Goal: Transaction & Acquisition: Purchase product/service

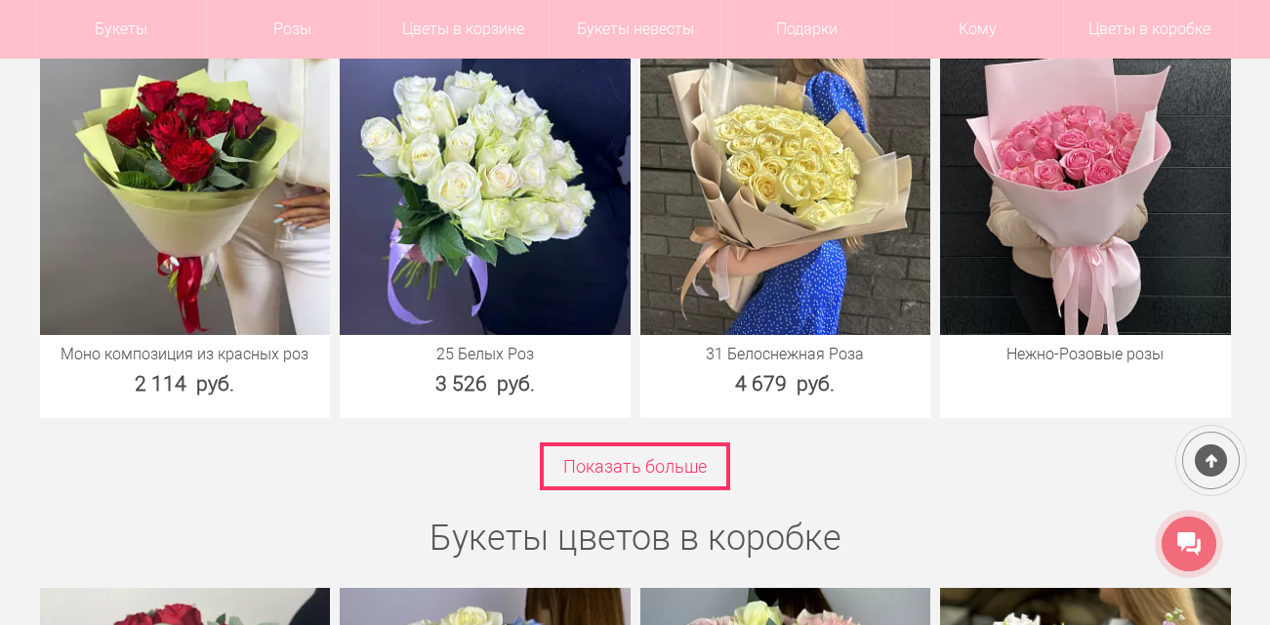
scroll to position [3887, 0]
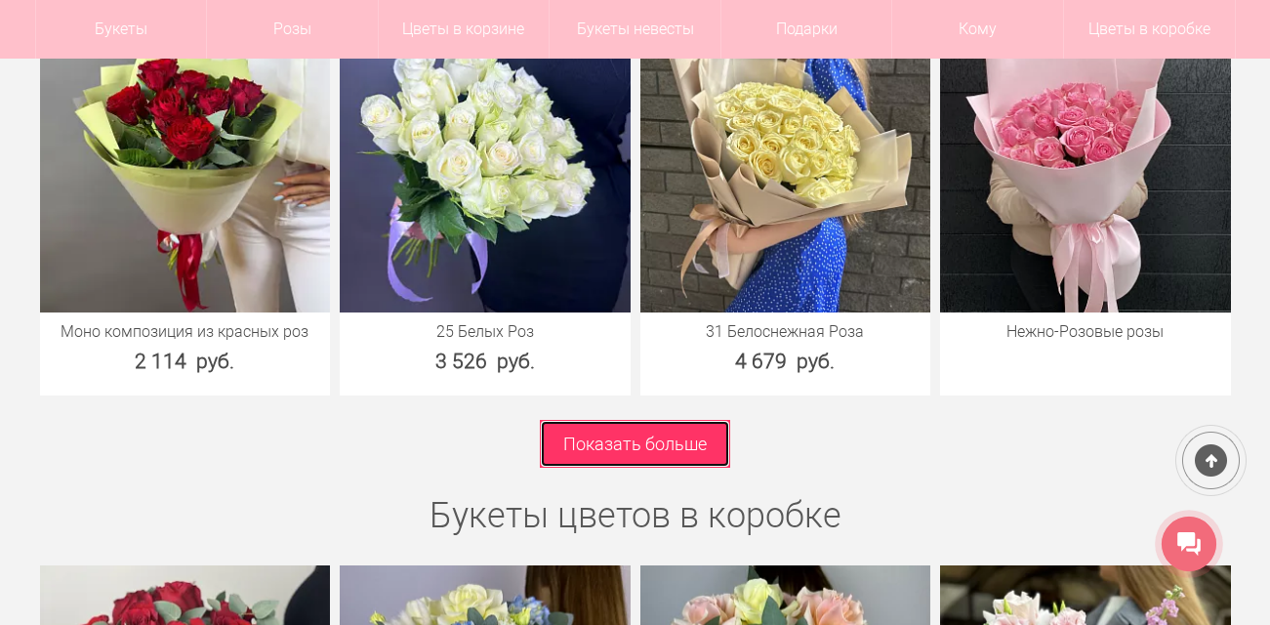
click at [671, 444] on link "Показать больше" at bounding box center [635, 444] width 190 height 48
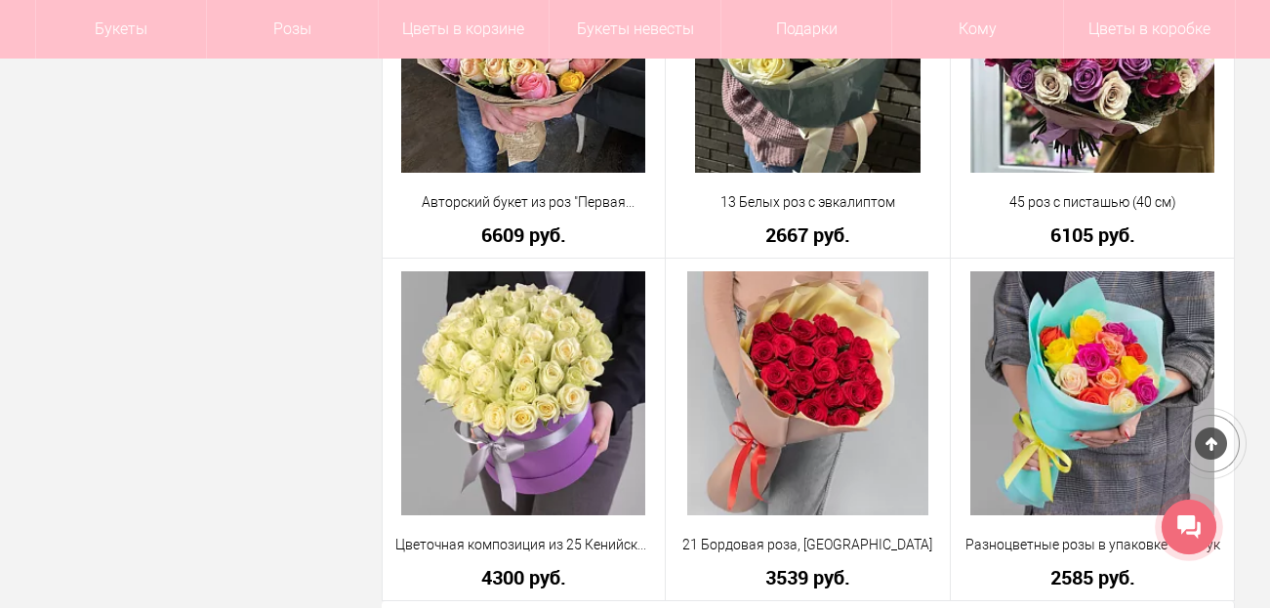
scroll to position [5571, 0]
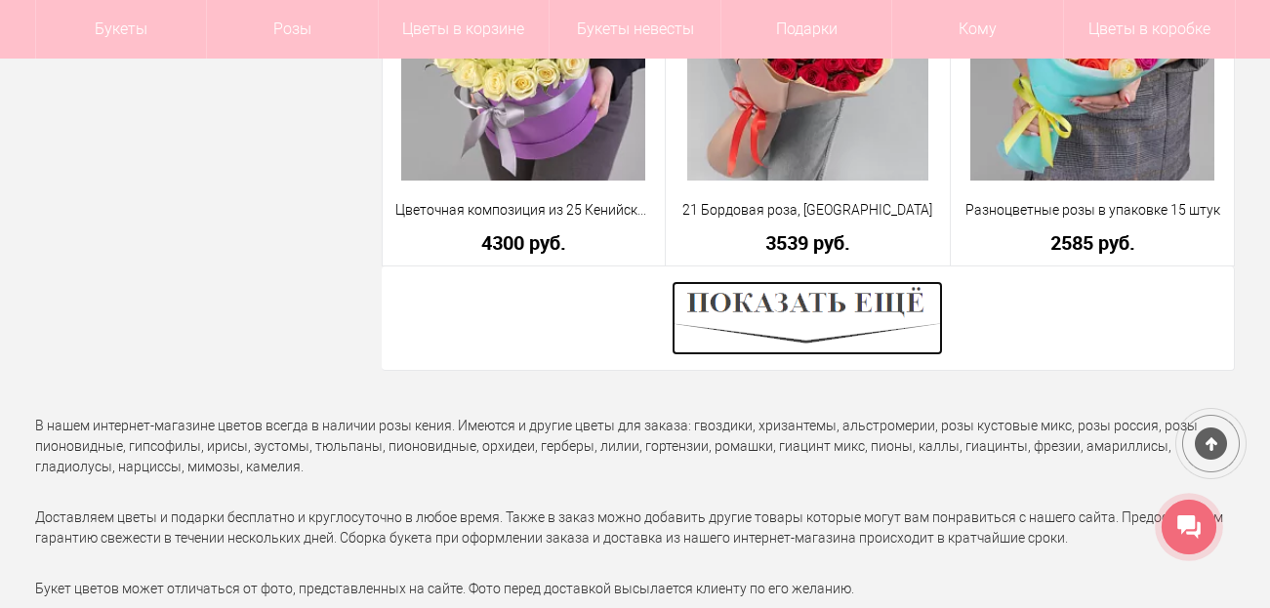
click at [813, 326] on img at bounding box center [807, 318] width 271 height 74
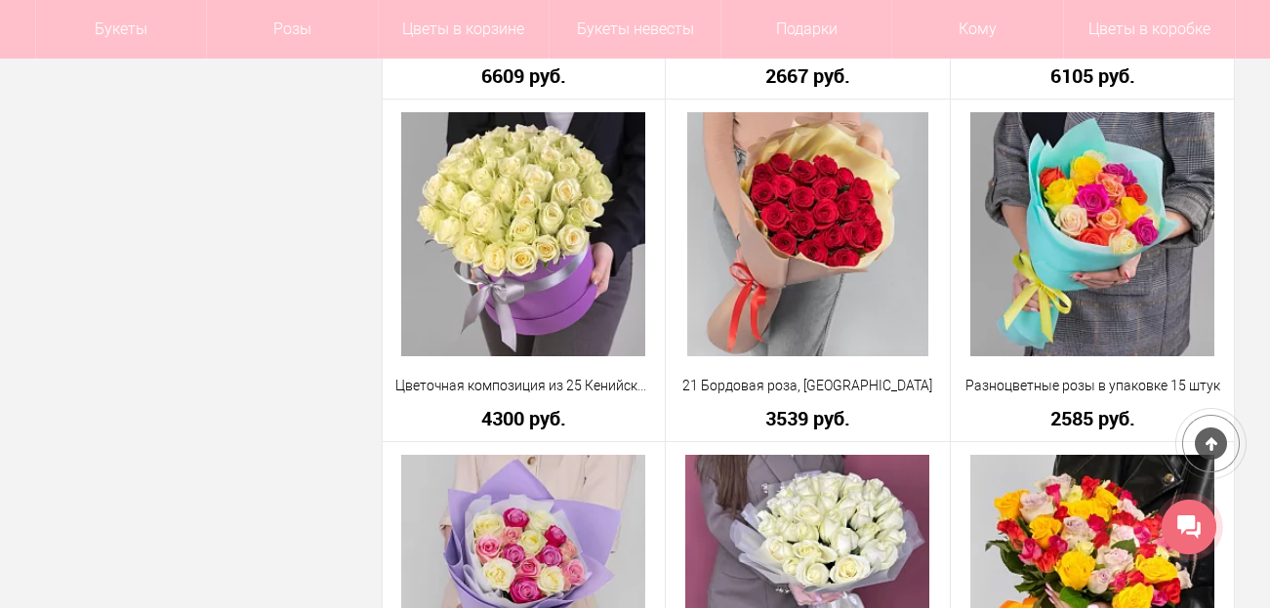
scroll to position [5414, 0]
